Goal: Information Seeking & Learning: Learn about a topic

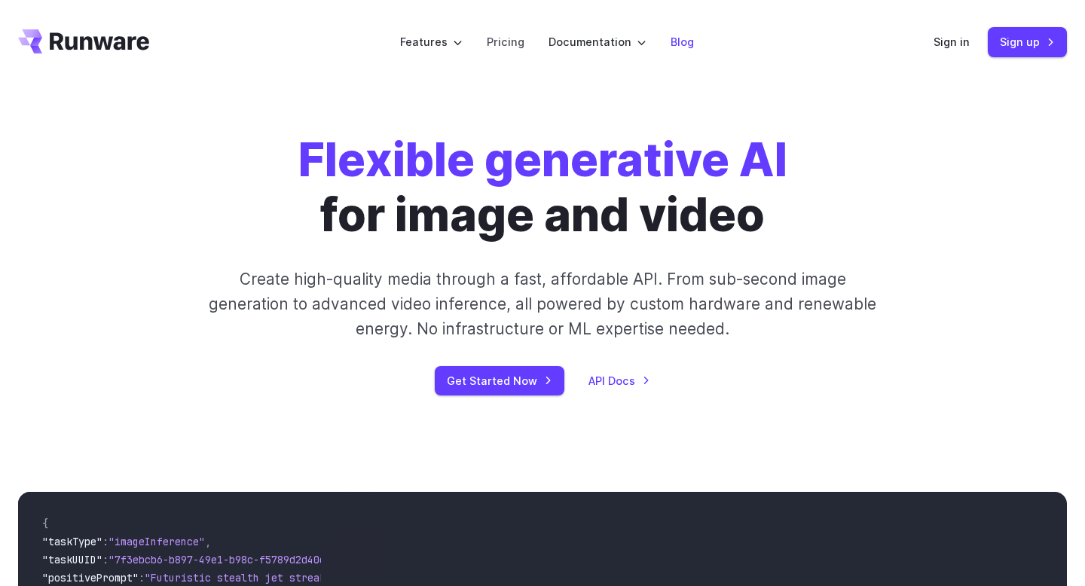
click at [681, 37] on link "Blog" at bounding box center [681, 41] width 23 height 17
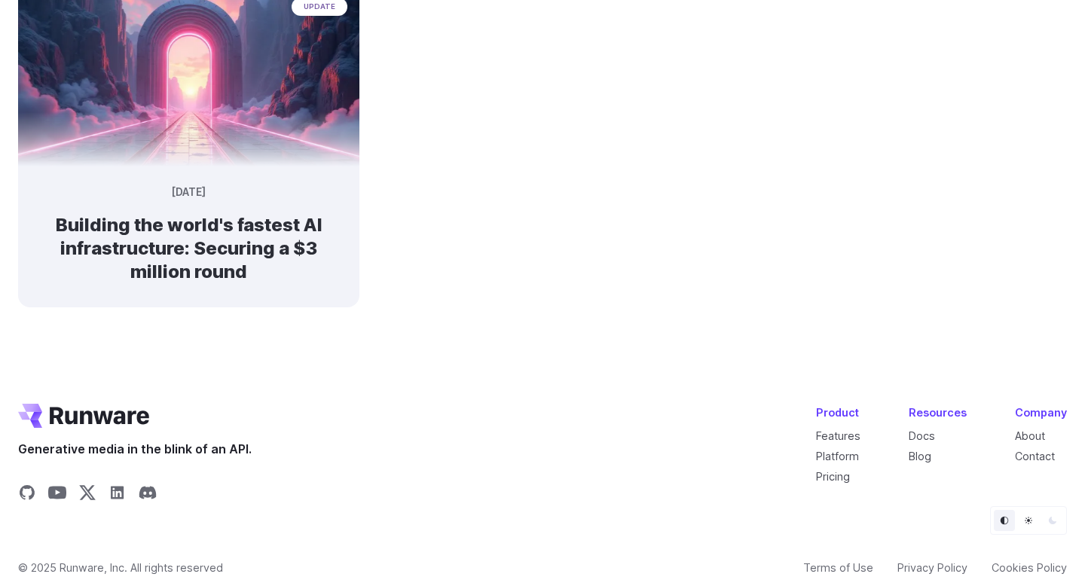
scroll to position [1229, 0]
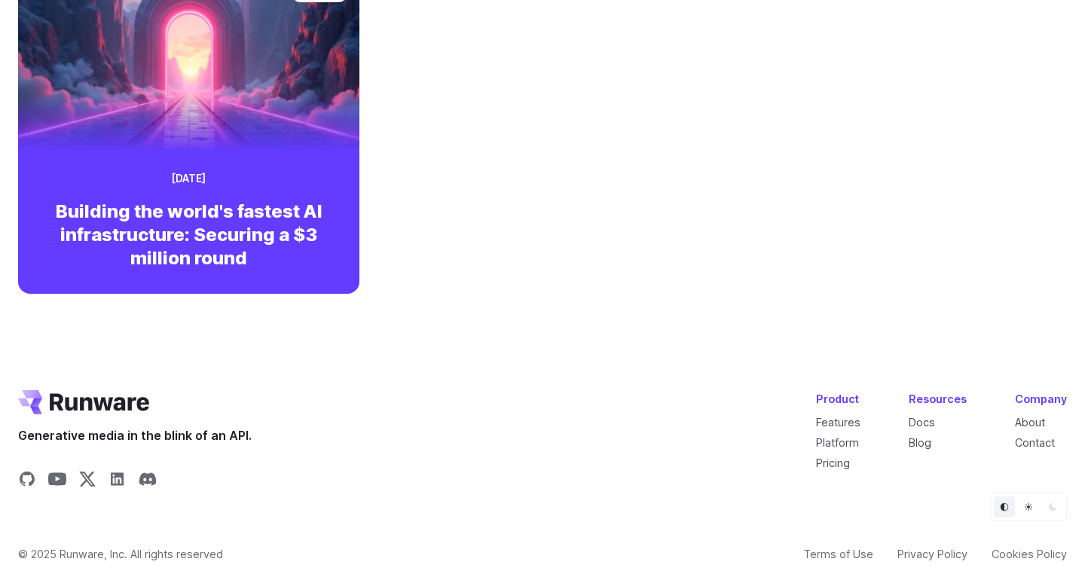
click at [277, 261] on h2 "Building the world's fastest AI infrastructure: Securing a $3 million round" at bounding box center [188, 235] width 293 height 71
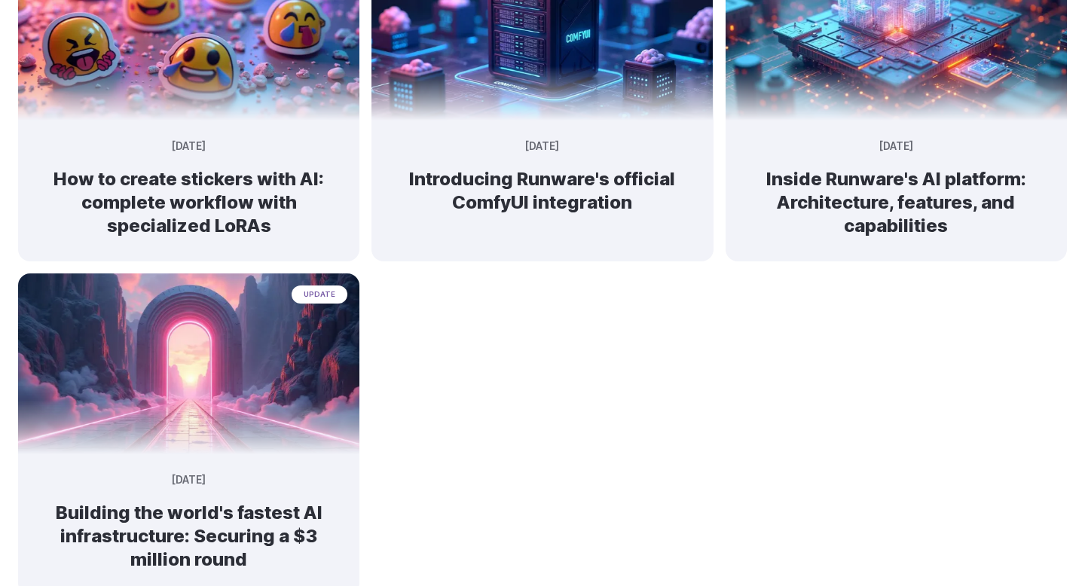
scroll to position [1229, 0]
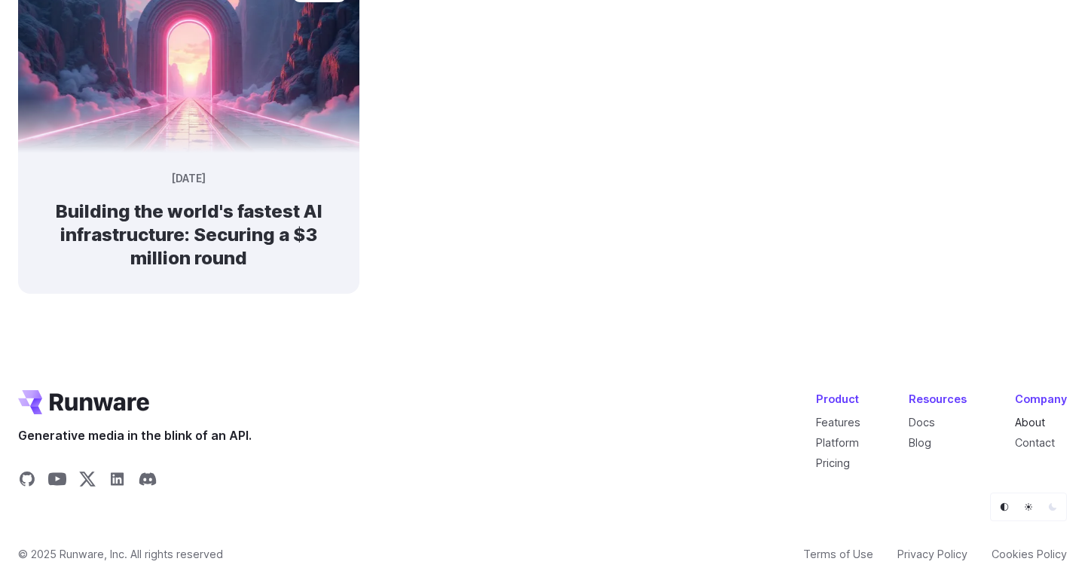
click at [1031, 423] on link "About" at bounding box center [1030, 422] width 30 height 13
